Goal: Task Accomplishment & Management: Manage account settings

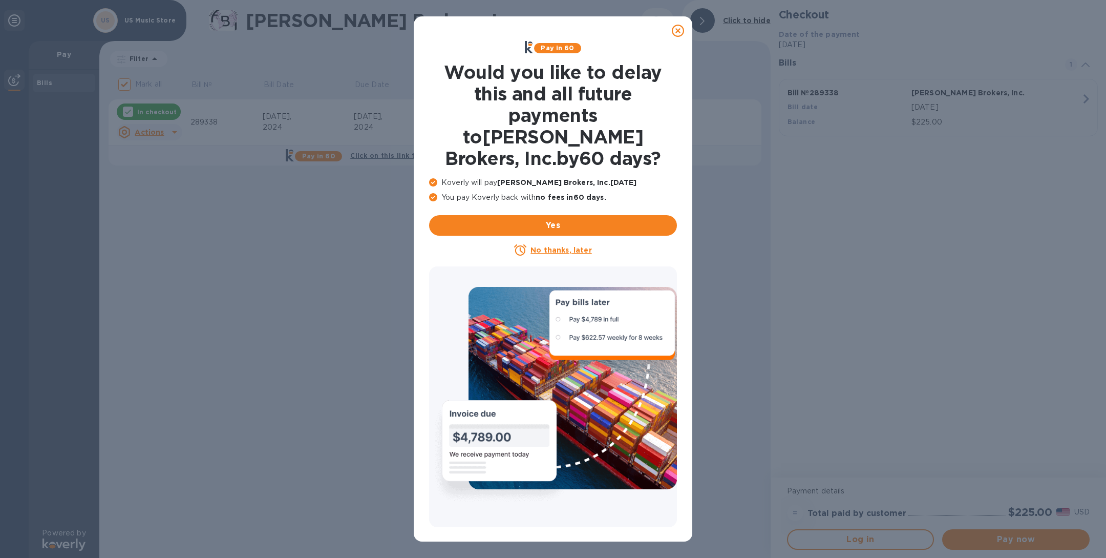
click at [677, 33] on icon at bounding box center [678, 31] width 12 height 12
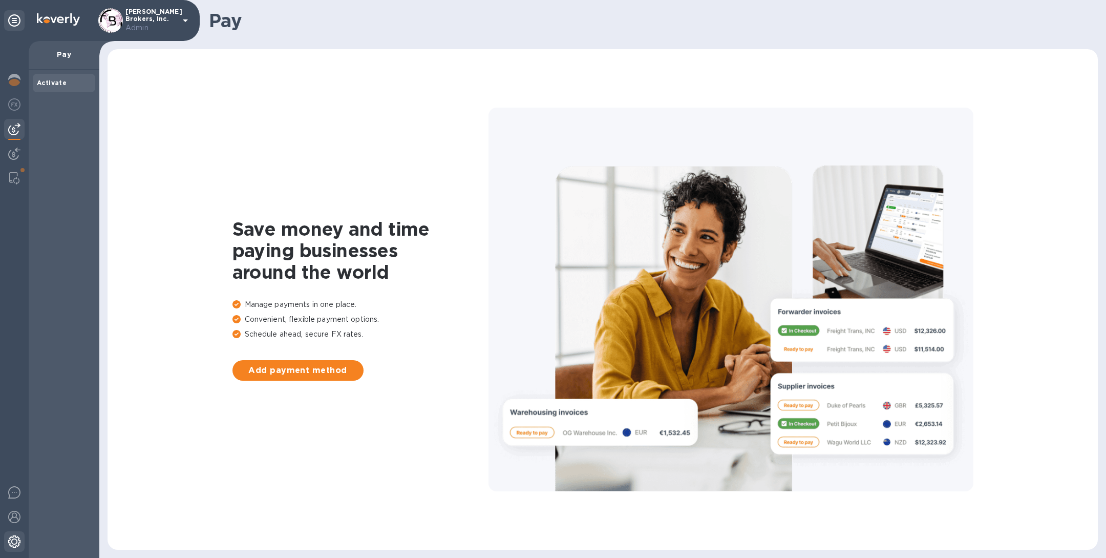
click at [13, 540] on img at bounding box center [14, 541] width 12 height 12
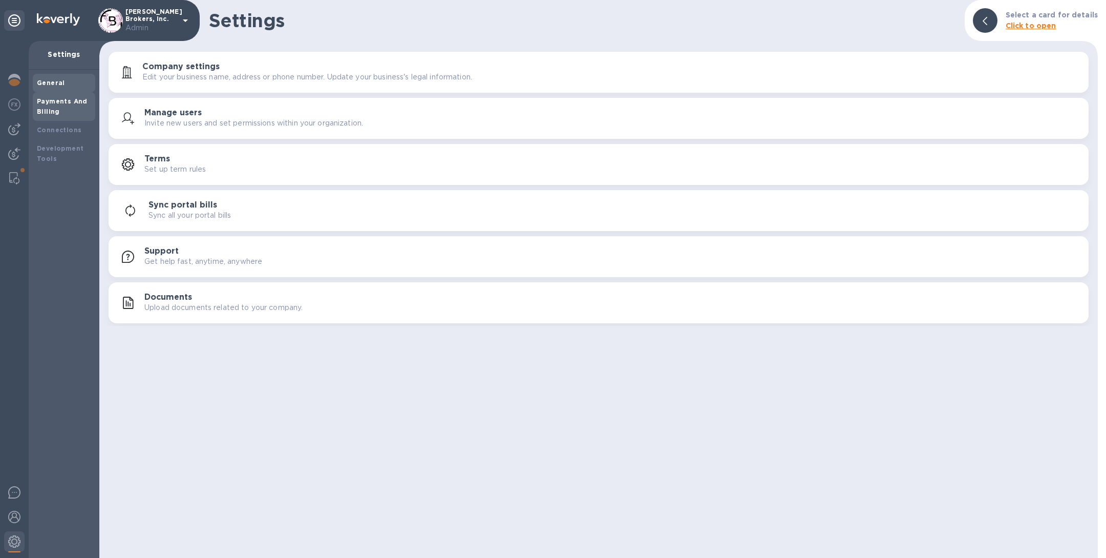
click at [58, 109] on div "Payments And Billing" at bounding box center [64, 106] width 54 height 20
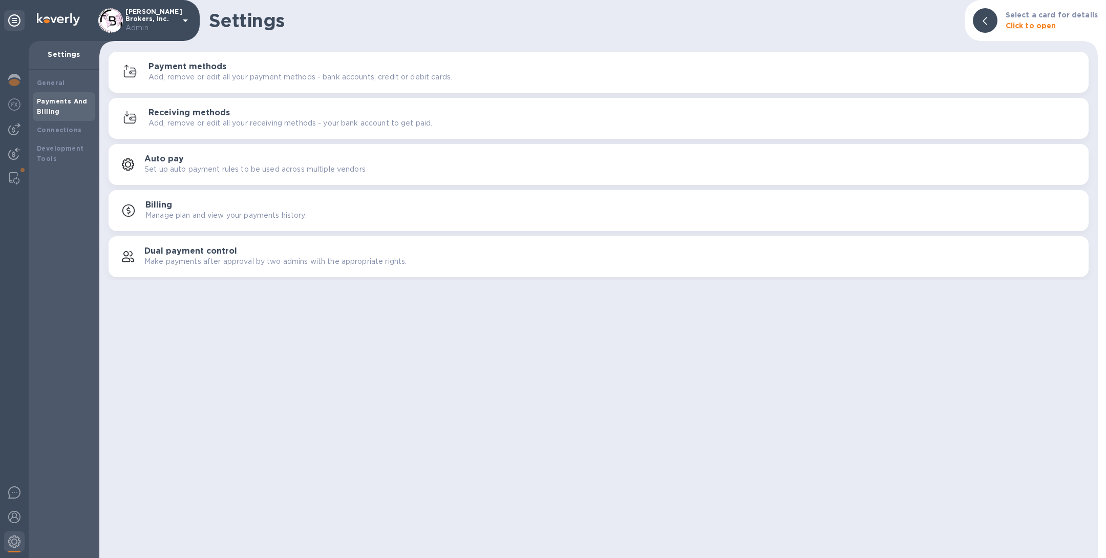
click at [300, 99] on button "Receiving methods Add, remove or edit all your receiving methods - your bank ac…" at bounding box center [599, 118] width 980 height 41
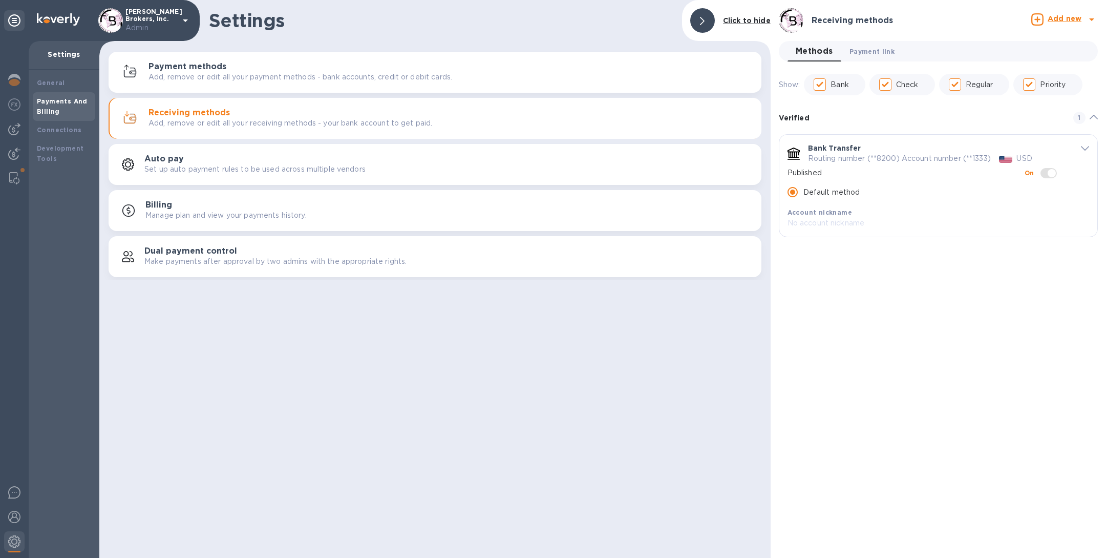
click at [881, 43] on button "Payment link 0" at bounding box center [872, 51] width 61 height 20
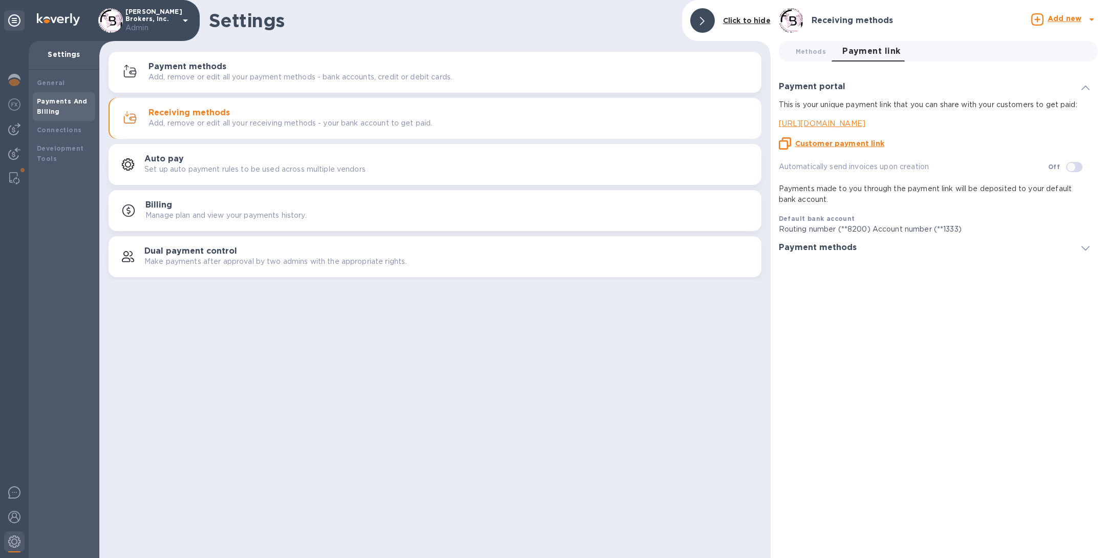
click at [868, 141] on u "Customer payment link" at bounding box center [839, 143] width 89 height 8
